Goal: Task Accomplishment & Management: Use online tool/utility

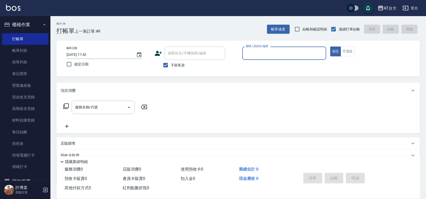
click at [288, 52] on input "服務人員姓名/編號" at bounding box center [284, 53] width 79 height 9
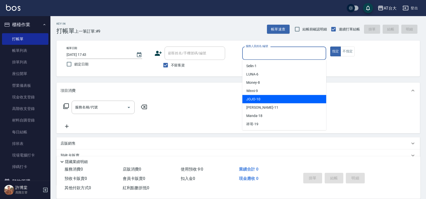
click at [279, 98] on div "JOJO -10" at bounding box center [284, 99] width 84 height 8
type input "JOJO-10"
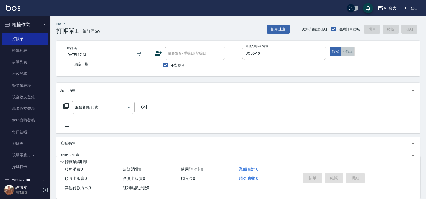
click at [350, 53] on button "不指定" at bounding box center [348, 52] width 14 height 10
click at [126, 105] on icon "Open" at bounding box center [129, 108] width 6 height 6
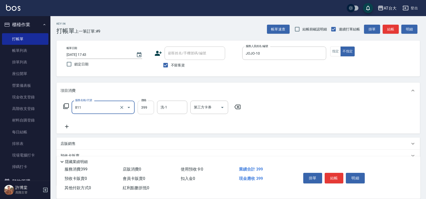
type input "洗+剪(811)"
click at [141, 104] on input "399" at bounding box center [146, 108] width 16 height 14
type input "450"
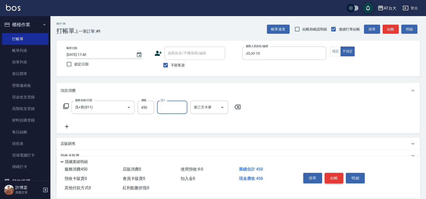
click at [334, 174] on button "結帳" at bounding box center [334, 178] width 19 height 11
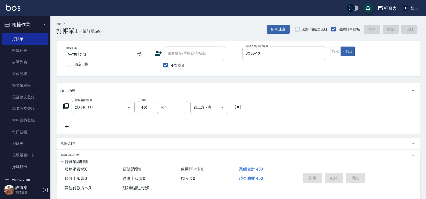
type input "2025/09/19 18:53"
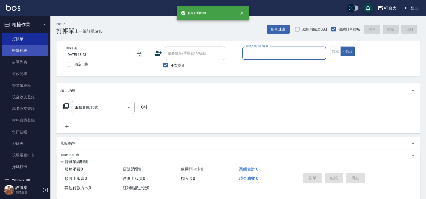
click at [28, 52] on link "帳單列表" at bounding box center [25, 51] width 46 height 12
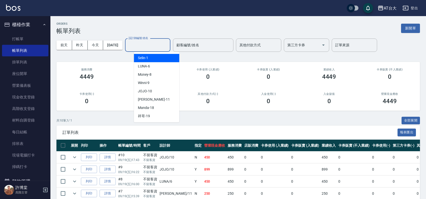
click at [159, 43] on input "設計師編號/姓名" at bounding box center [147, 45] width 41 height 9
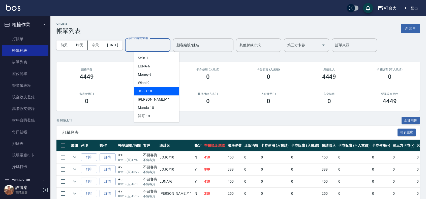
click at [153, 92] on div "JOJO -10" at bounding box center [156, 91] width 45 height 8
type input "JOJO-10"
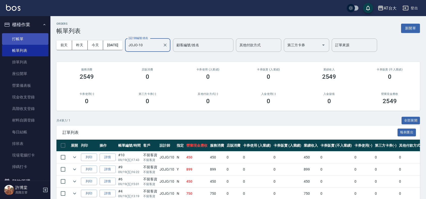
click at [24, 37] on link "打帳單" at bounding box center [25, 39] width 46 height 12
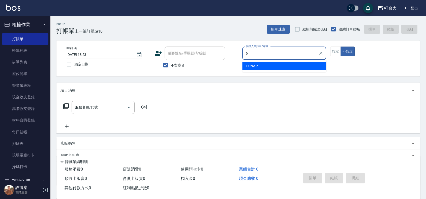
type input "LUNA-6"
type button "false"
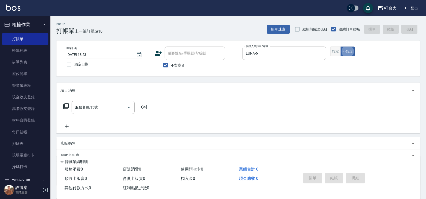
click at [332, 54] on button "指定" at bounding box center [335, 52] width 11 height 10
type button "true"
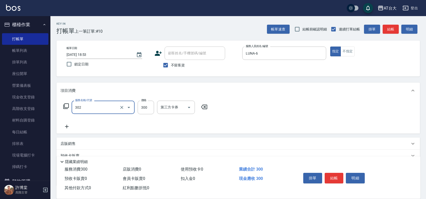
type input "剪髮(302)"
type input "450"
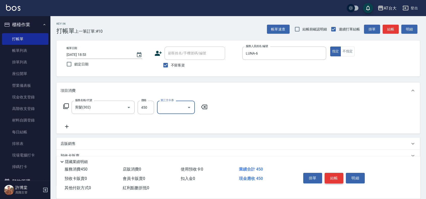
click at [334, 175] on button "結帳" at bounding box center [334, 178] width 19 height 11
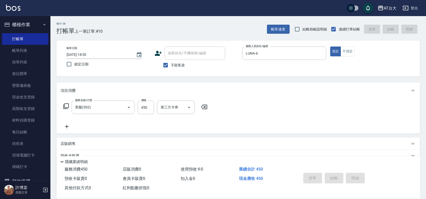
type input "2025/09/19 19:07"
click at [162, 52] on div "顧客姓名/手機號碼/編號 顧客姓名/手機號碼/編號" at bounding box center [197, 53] width 84 height 13
click at [261, 58] on div "服務人員姓名/編號" at bounding box center [284, 53] width 84 height 13
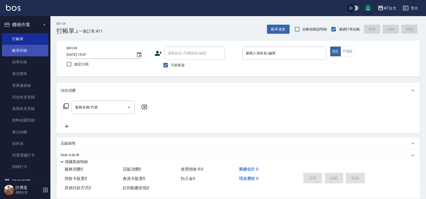
drag, startPoint x: 19, startPoint y: 44, endPoint x: 21, endPoint y: 47, distance: 3.3
click at [19, 44] on link "打帳單" at bounding box center [25, 39] width 46 height 12
click at [24, 51] on link "帳單列表" at bounding box center [25, 51] width 46 height 12
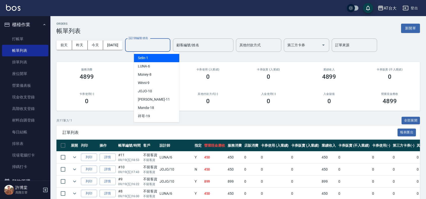
click at [155, 47] on input "設計師編號/姓名" at bounding box center [147, 45] width 41 height 9
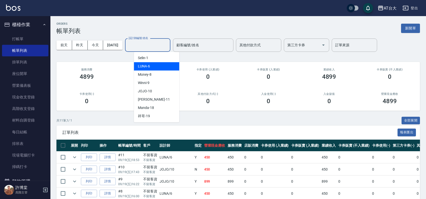
click at [157, 68] on div "LUNA -6" at bounding box center [156, 66] width 45 height 8
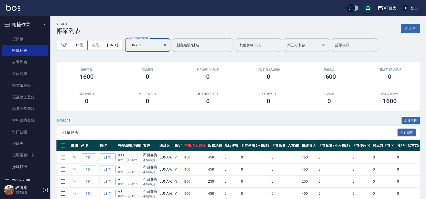
click at [158, 48] on input "LUNA-6" at bounding box center [143, 45] width 33 height 9
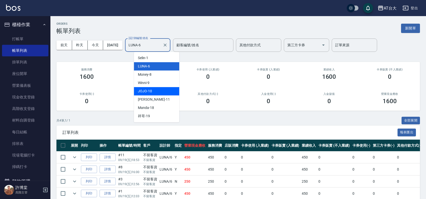
click at [162, 89] on div "JOJO -10" at bounding box center [156, 91] width 45 height 8
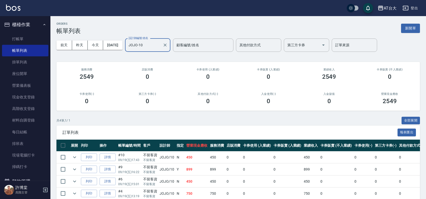
click at [158, 45] on input "JOJO-10" at bounding box center [143, 45] width 33 height 9
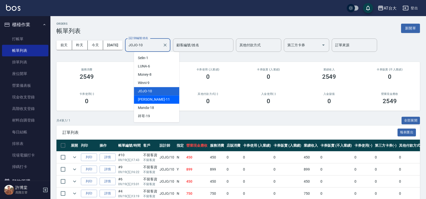
click at [167, 99] on div "Yvonne -11" at bounding box center [156, 100] width 45 height 8
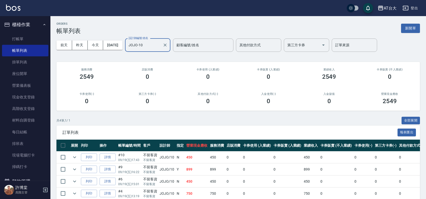
type input "Yvonne-11"
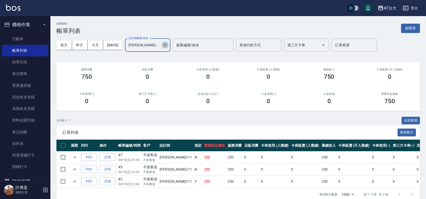
click at [168, 45] on icon "Clear" at bounding box center [165, 45] width 5 height 5
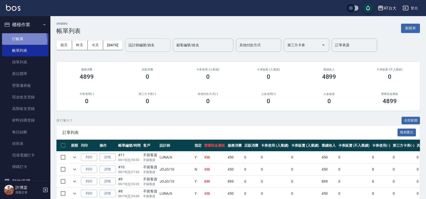
click at [16, 41] on link "打帳單" at bounding box center [25, 39] width 46 height 12
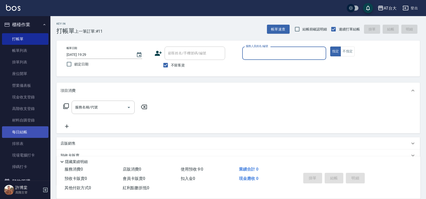
click at [26, 130] on link "每日結帳" at bounding box center [25, 133] width 46 height 12
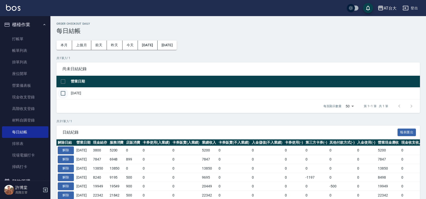
click at [64, 94] on input "checkbox" at bounding box center [63, 93] width 11 height 11
checkbox input "true"
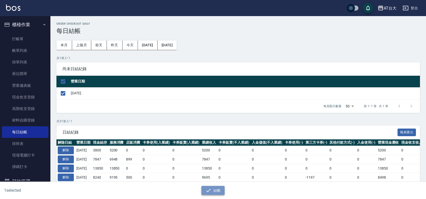
click at [216, 191] on button "結帳" at bounding box center [212, 190] width 23 height 9
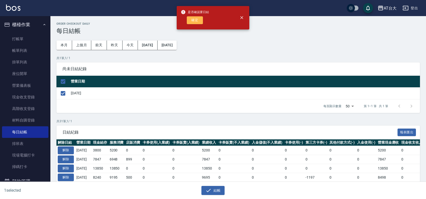
click at [199, 20] on button "確定" at bounding box center [195, 20] width 16 height 8
checkbox input "false"
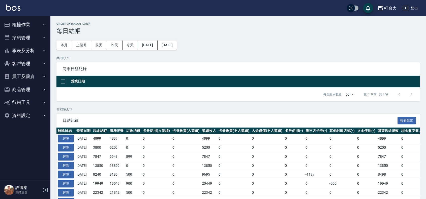
click at [32, 26] on button "櫃檯作業" at bounding box center [25, 24] width 46 height 13
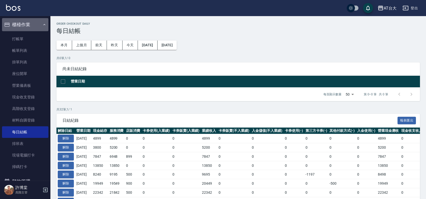
click at [35, 24] on button "櫃檯作業" at bounding box center [25, 24] width 46 height 13
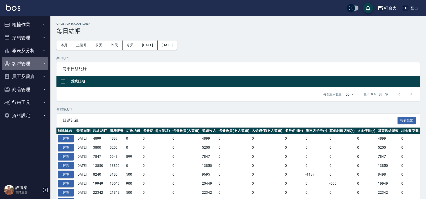
click at [27, 63] on button "客戶管理" at bounding box center [25, 63] width 46 height 13
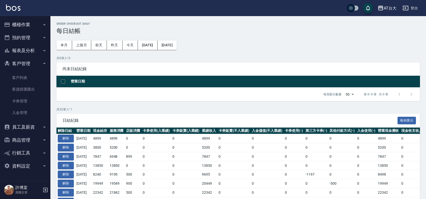
drag, startPoint x: 28, startPoint y: 61, endPoint x: 27, endPoint y: 57, distance: 4.1
click at [27, 61] on button "客戶管理" at bounding box center [25, 63] width 46 height 13
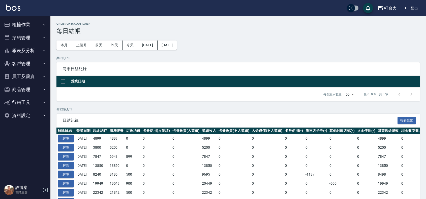
click at [28, 51] on button "報表及分析" at bounding box center [25, 50] width 46 height 13
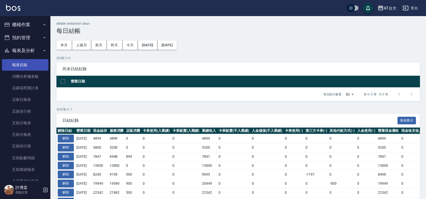
click at [32, 69] on link "報表目錄" at bounding box center [25, 65] width 46 height 12
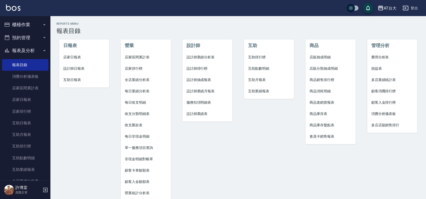
click at [73, 60] on span "店家日報表" at bounding box center [84, 57] width 42 height 5
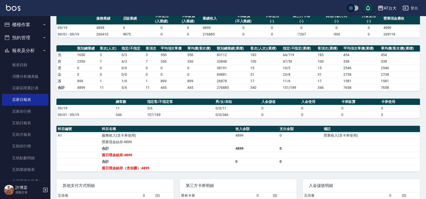
scroll to position [44, 0]
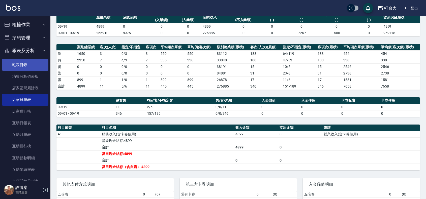
click at [33, 64] on link "報表目錄" at bounding box center [25, 65] width 46 height 12
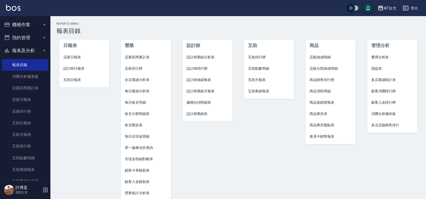
drag, startPoint x: 76, startPoint y: 67, endPoint x: 79, endPoint y: 68, distance: 3.9
click at [76, 67] on span "設計師日報表" at bounding box center [84, 68] width 42 height 5
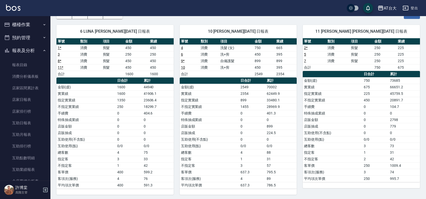
scroll to position [34, 0]
